Goal: Learn about a topic

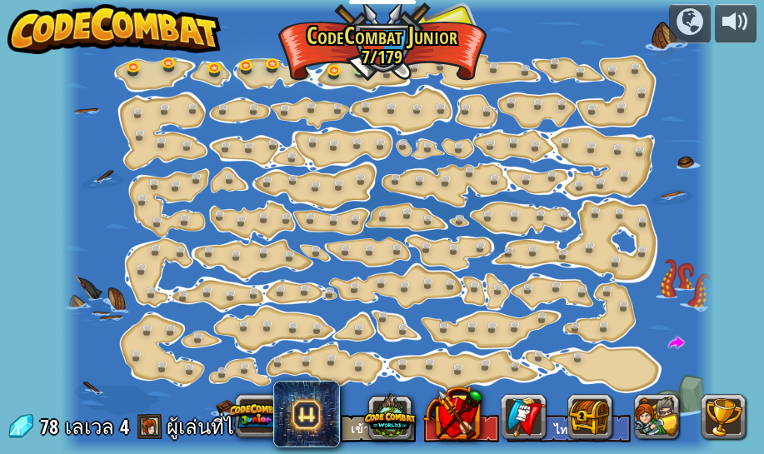
select select "th"
click at [133, 68] on link at bounding box center [137, 68] width 33 height 33
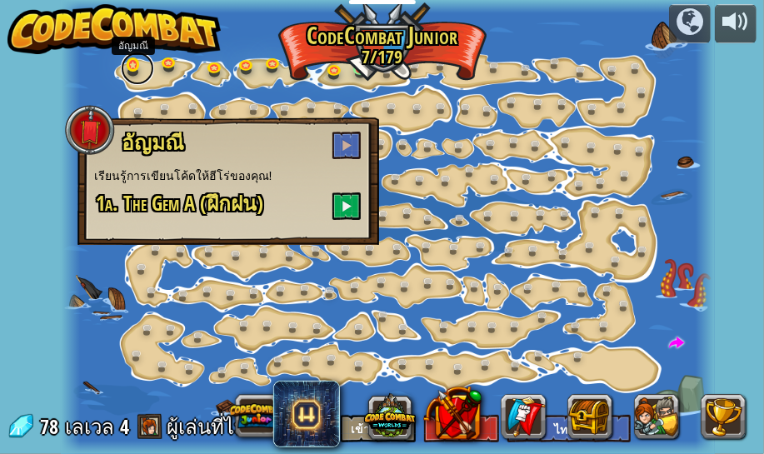
click at [131, 74] on link at bounding box center [137, 68] width 33 height 33
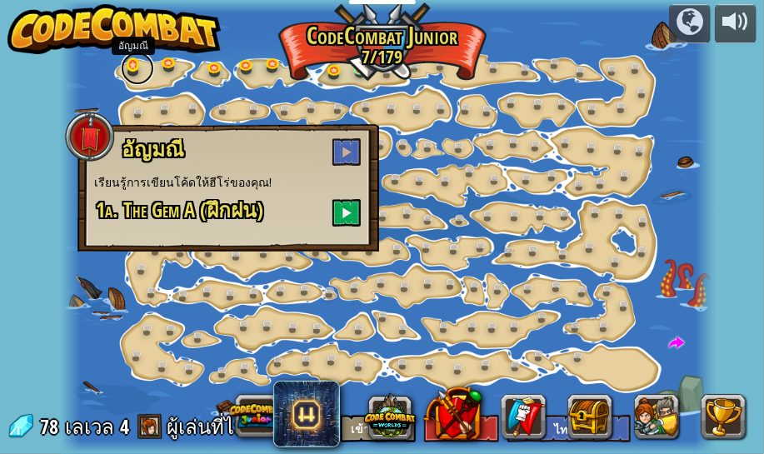
click at [133, 71] on link at bounding box center [137, 68] width 33 height 33
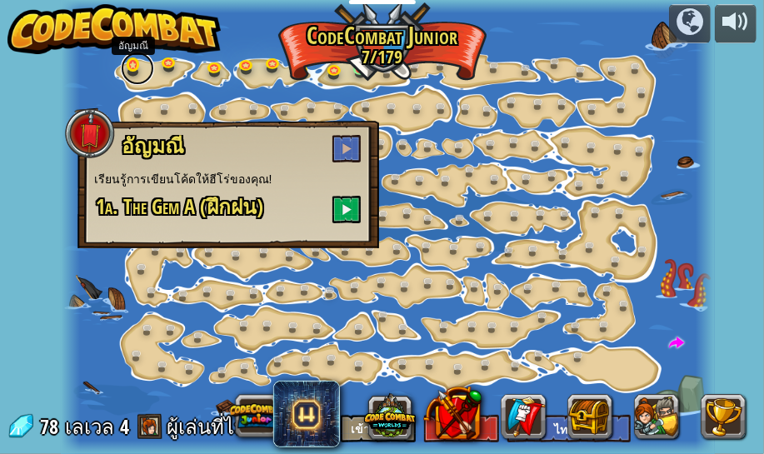
click at [133, 63] on link at bounding box center [137, 68] width 33 height 33
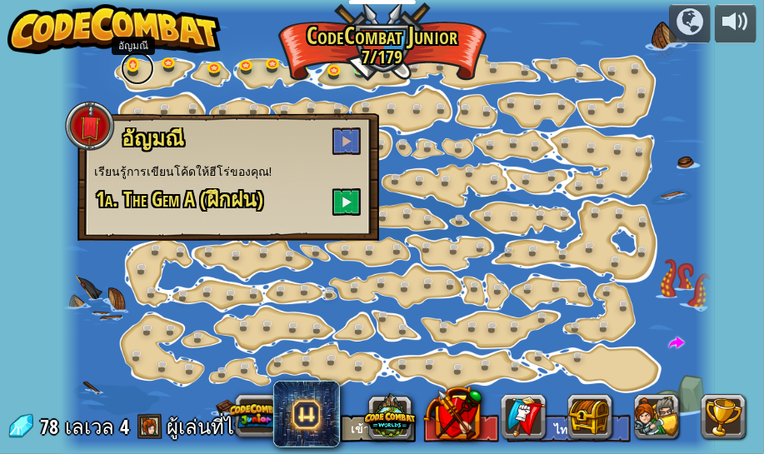
click at [133, 63] on link at bounding box center [137, 68] width 33 height 33
click at [99, 137] on div at bounding box center [90, 126] width 50 height 50
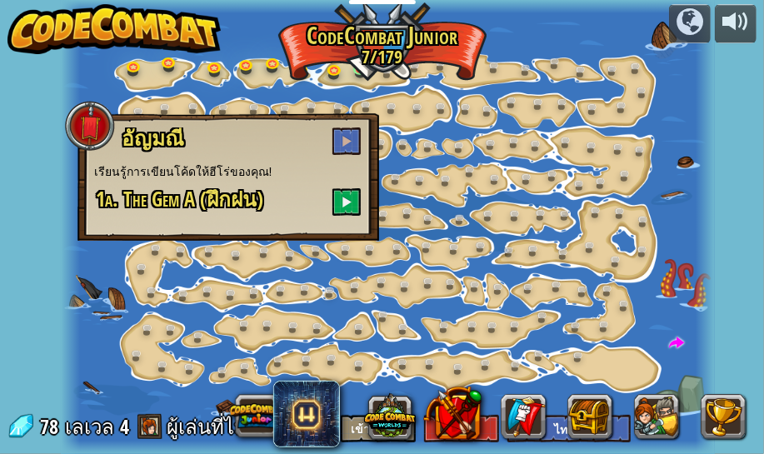
drag, startPoint x: 99, startPoint y: 137, endPoint x: 96, endPoint y: 124, distance: 12.9
click at [96, 135] on div at bounding box center [90, 126] width 50 height 50
